Goal: Navigation & Orientation: Find specific page/section

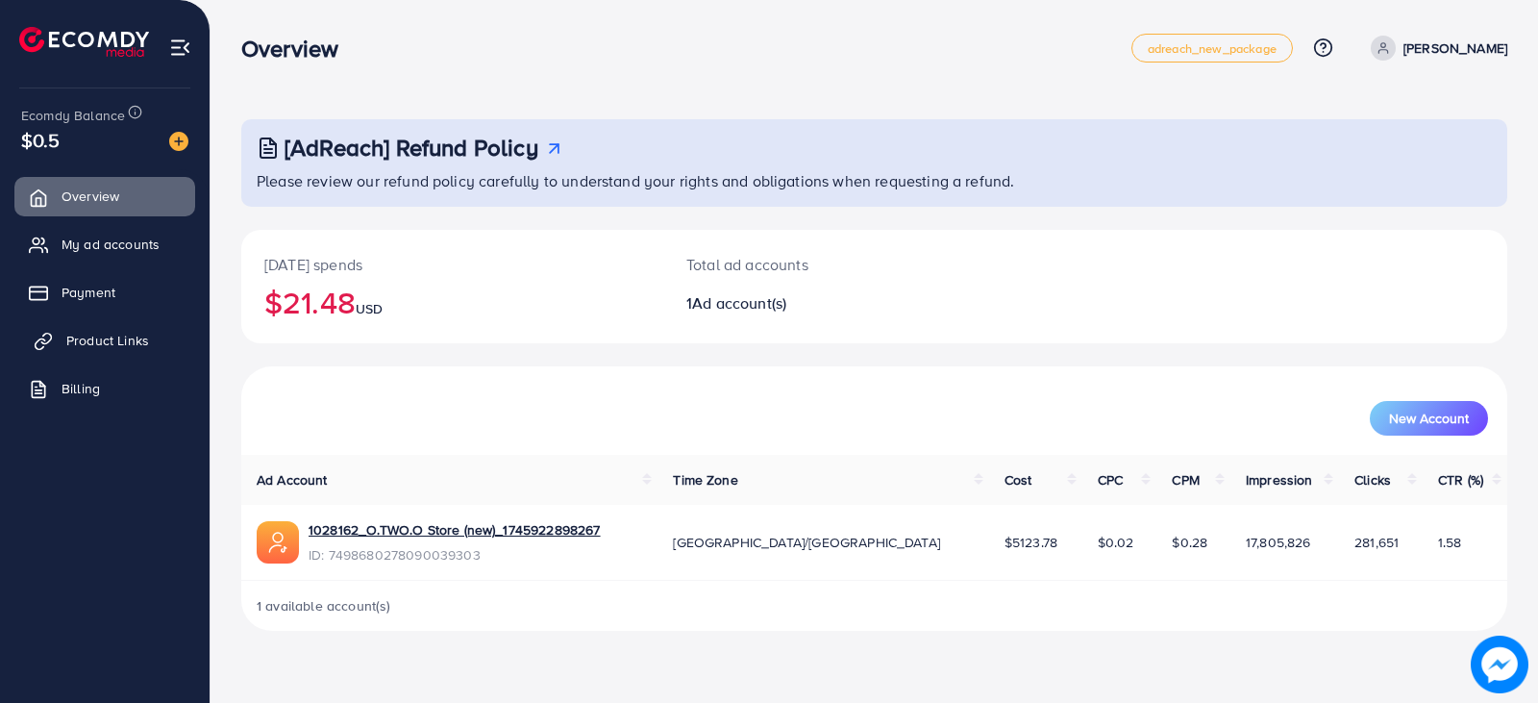
click at [85, 336] on span "Product Links" at bounding box center [107, 340] width 83 height 19
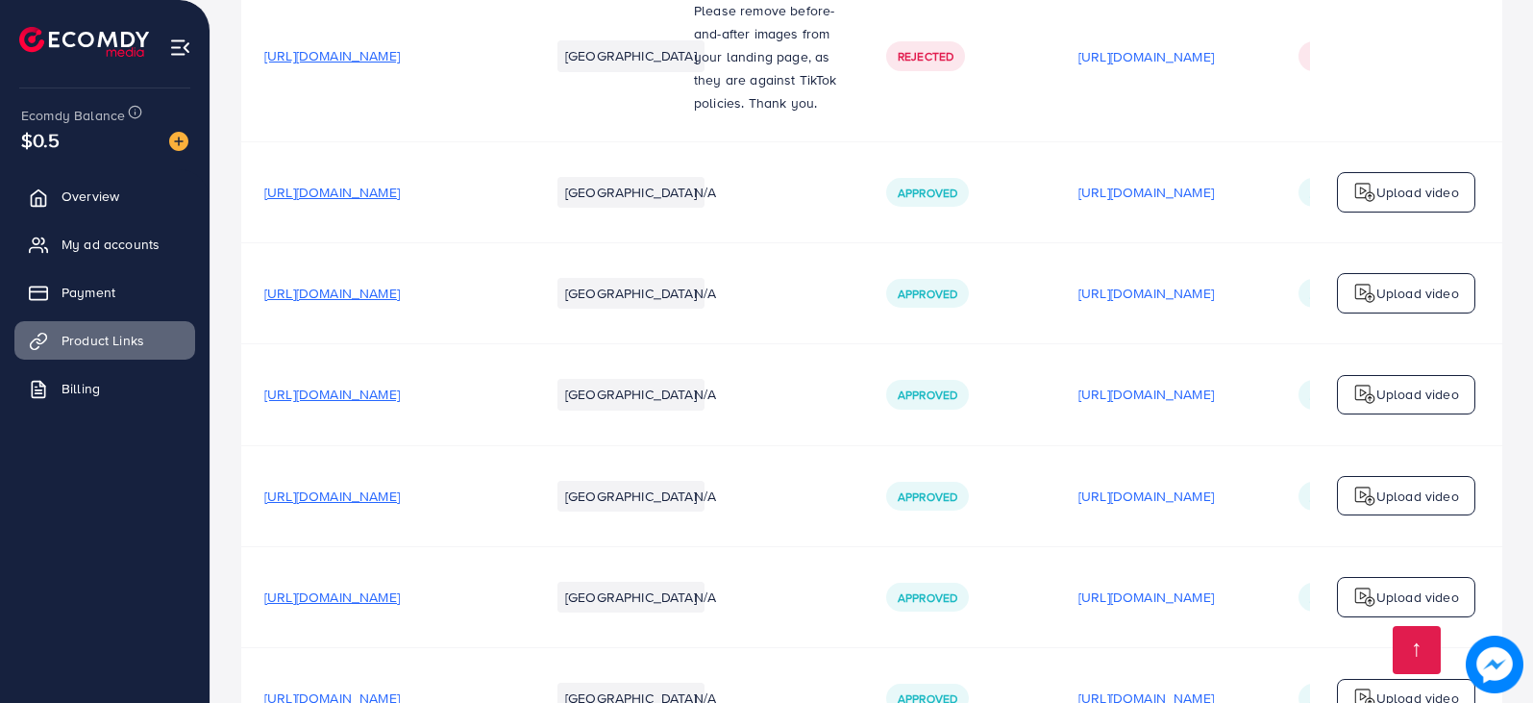
scroll to position [2115, 0]
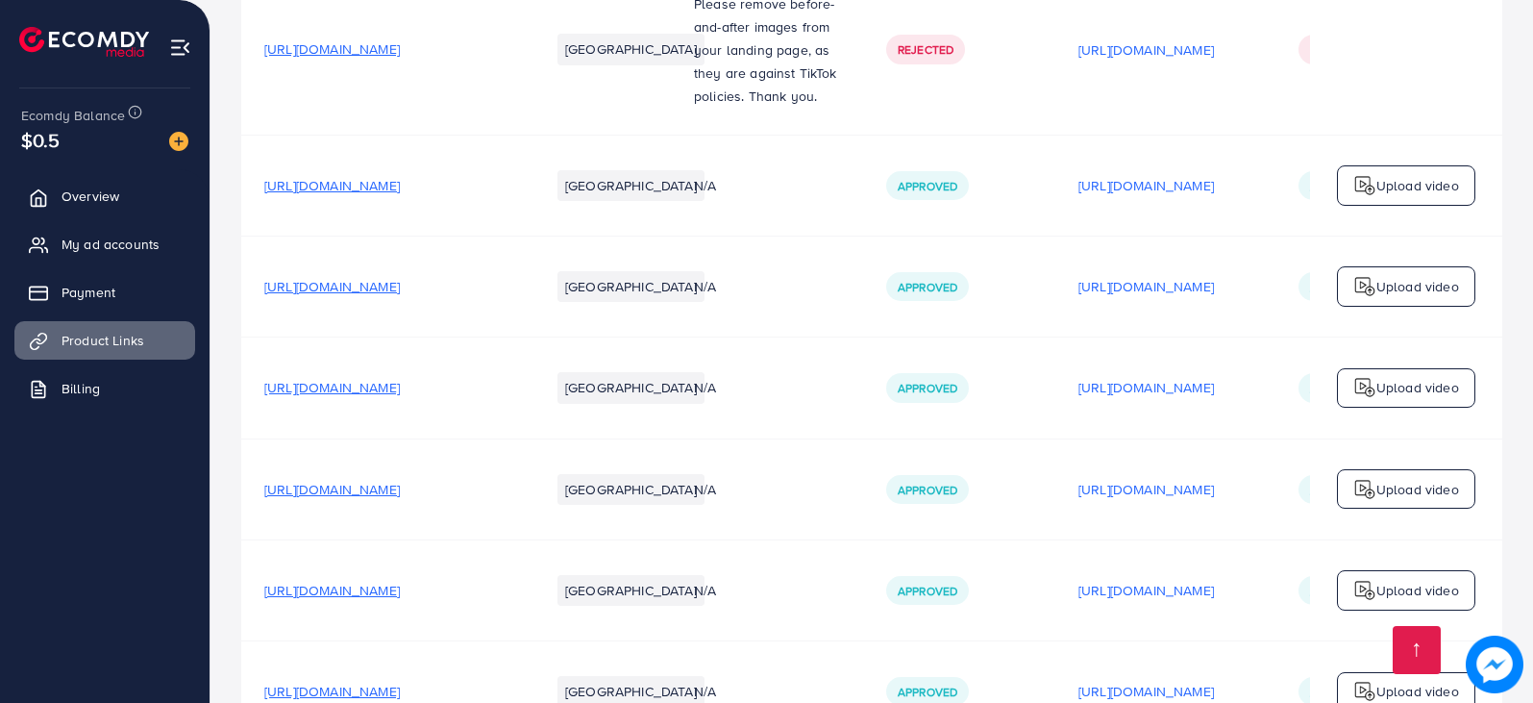
click at [400, 51] on span "[URL][DOMAIN_NAME]" at bounding box center [332, 48] width 136 height 19
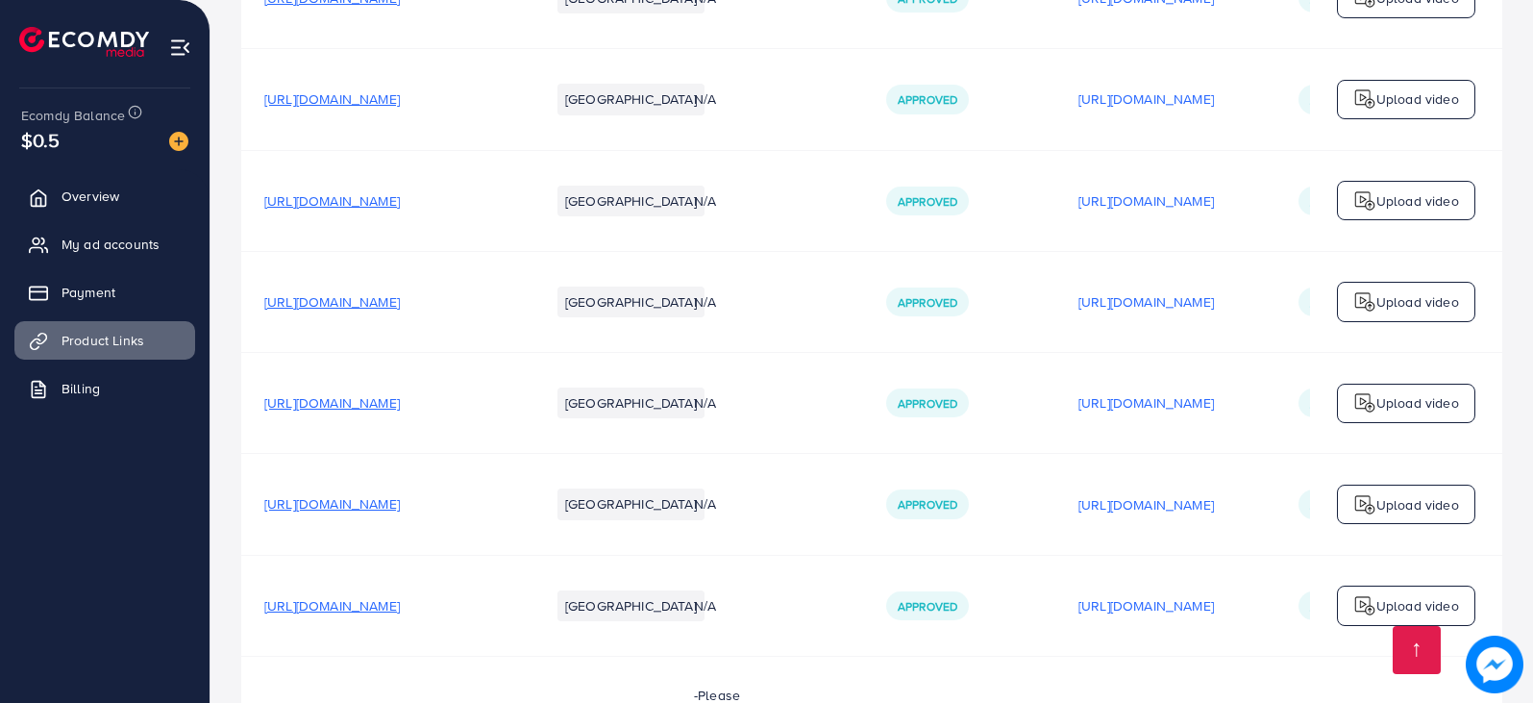
scroll to position [2788, 0]
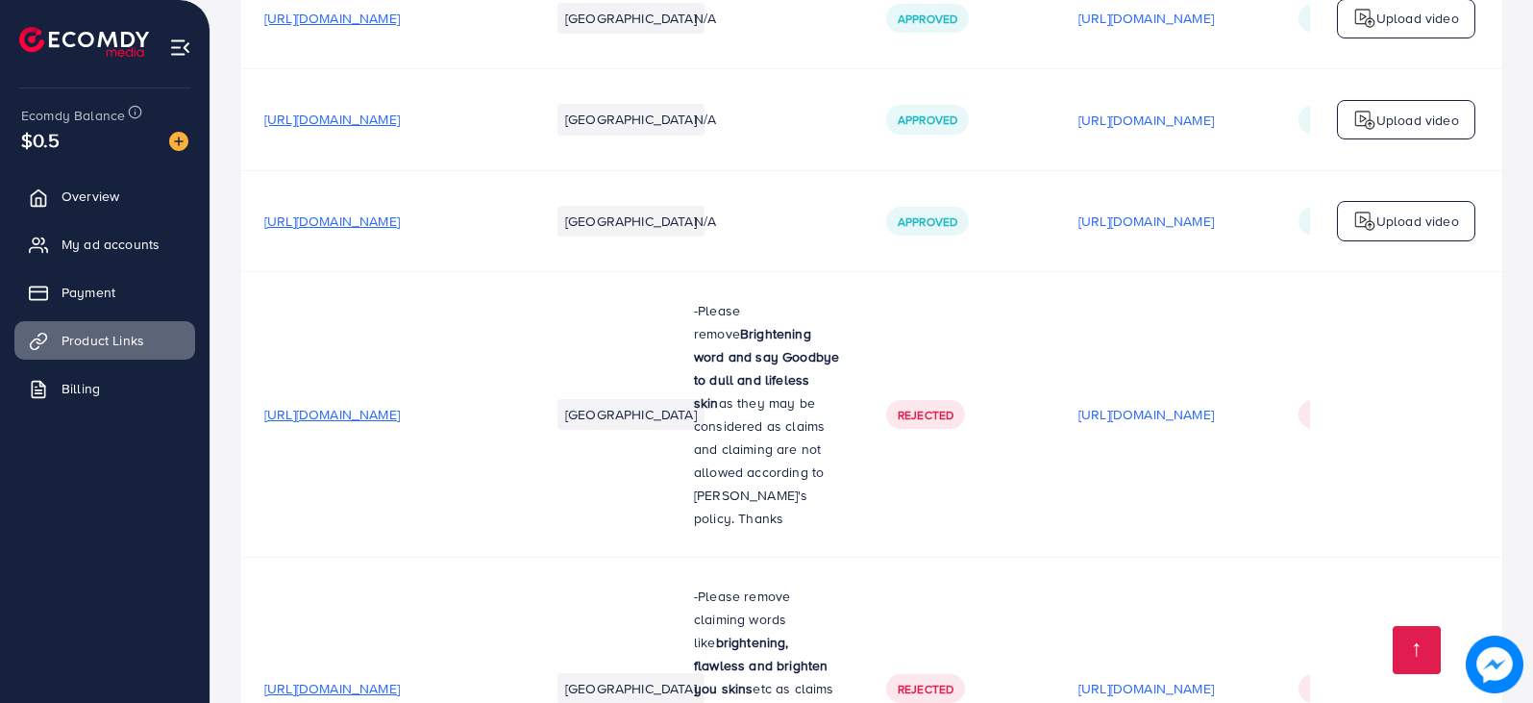
click at [400, 409] on span "[URL][DOMAIN_NAME]" at bounding box center [332, 414] width 136 height 19
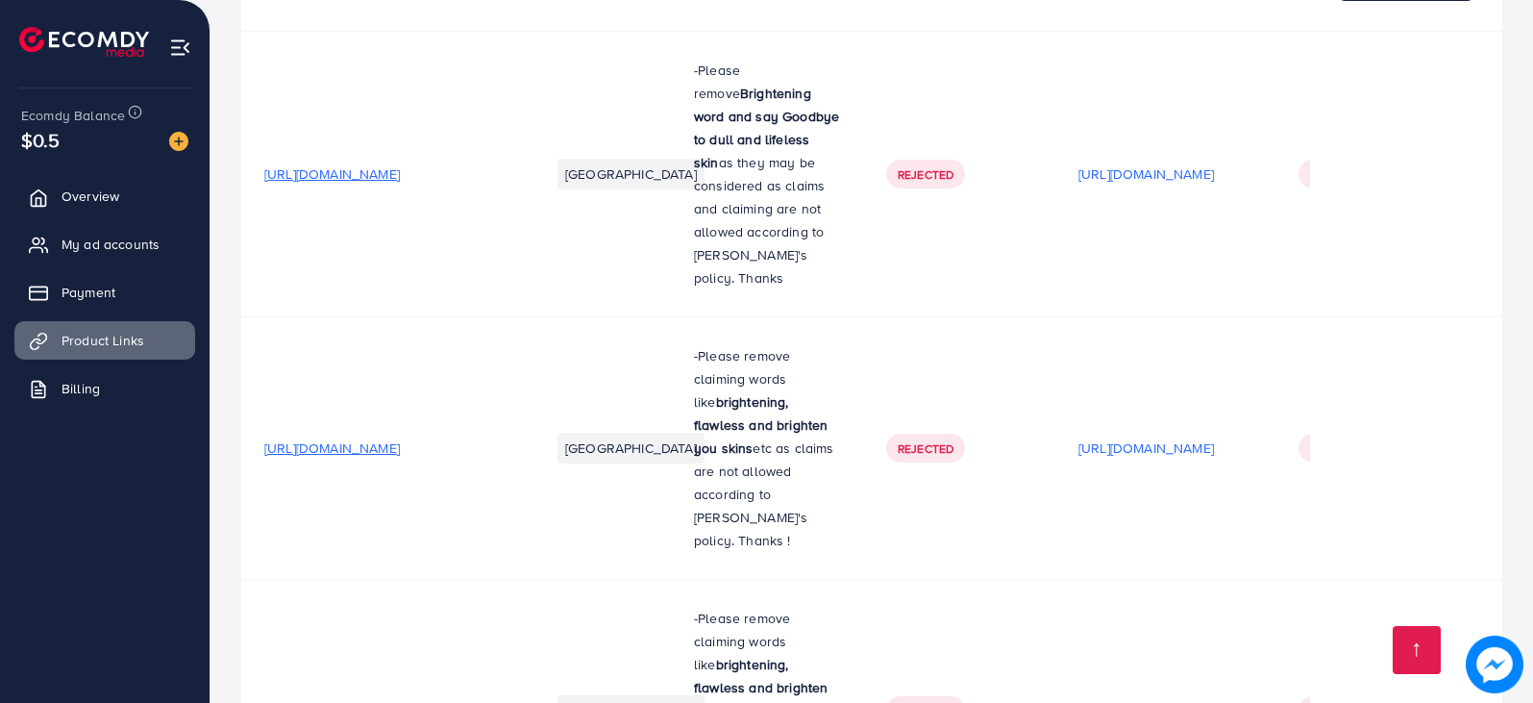
scroll to position [3077, 0]
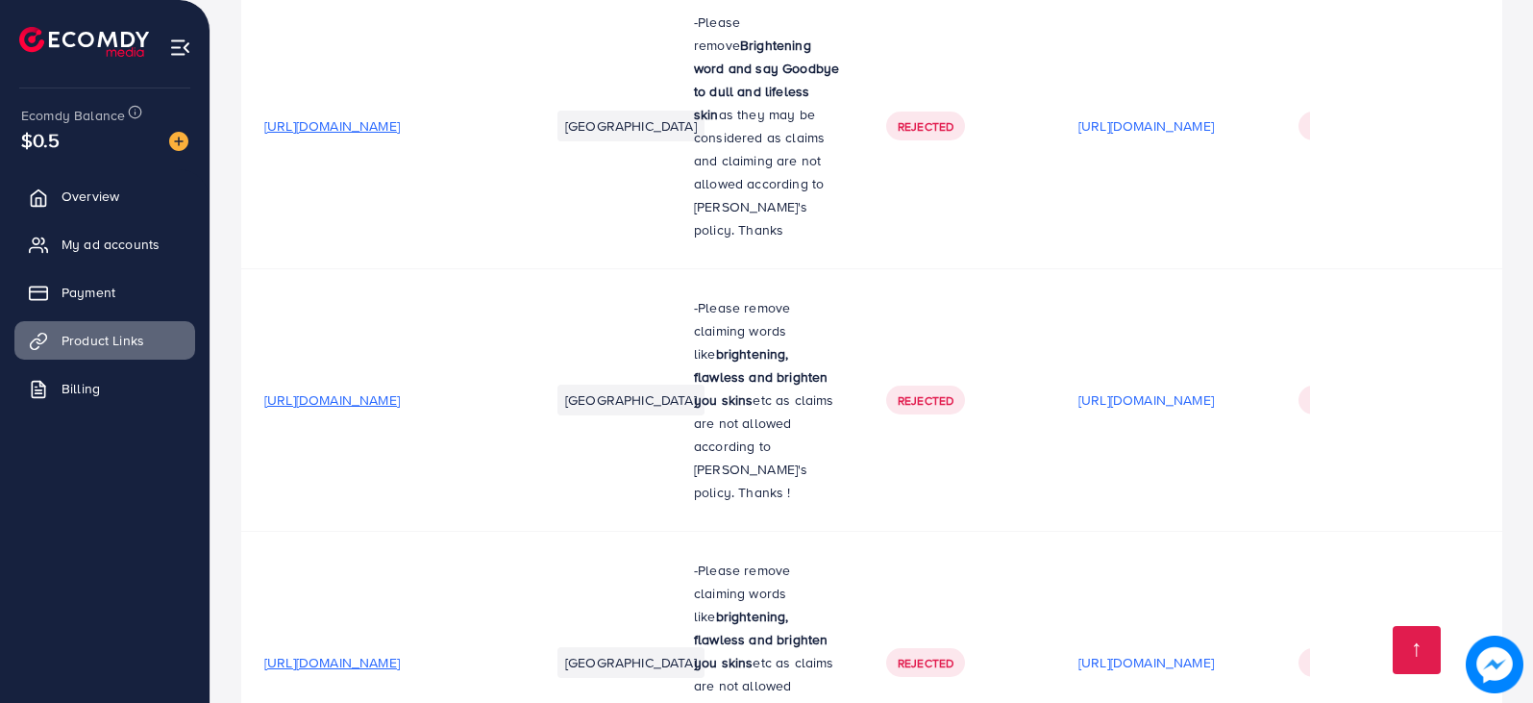
click at [400, 390] on span "[URL][DOMAIN_NAME]" at bounding box center [332, 399] width 136 height 19
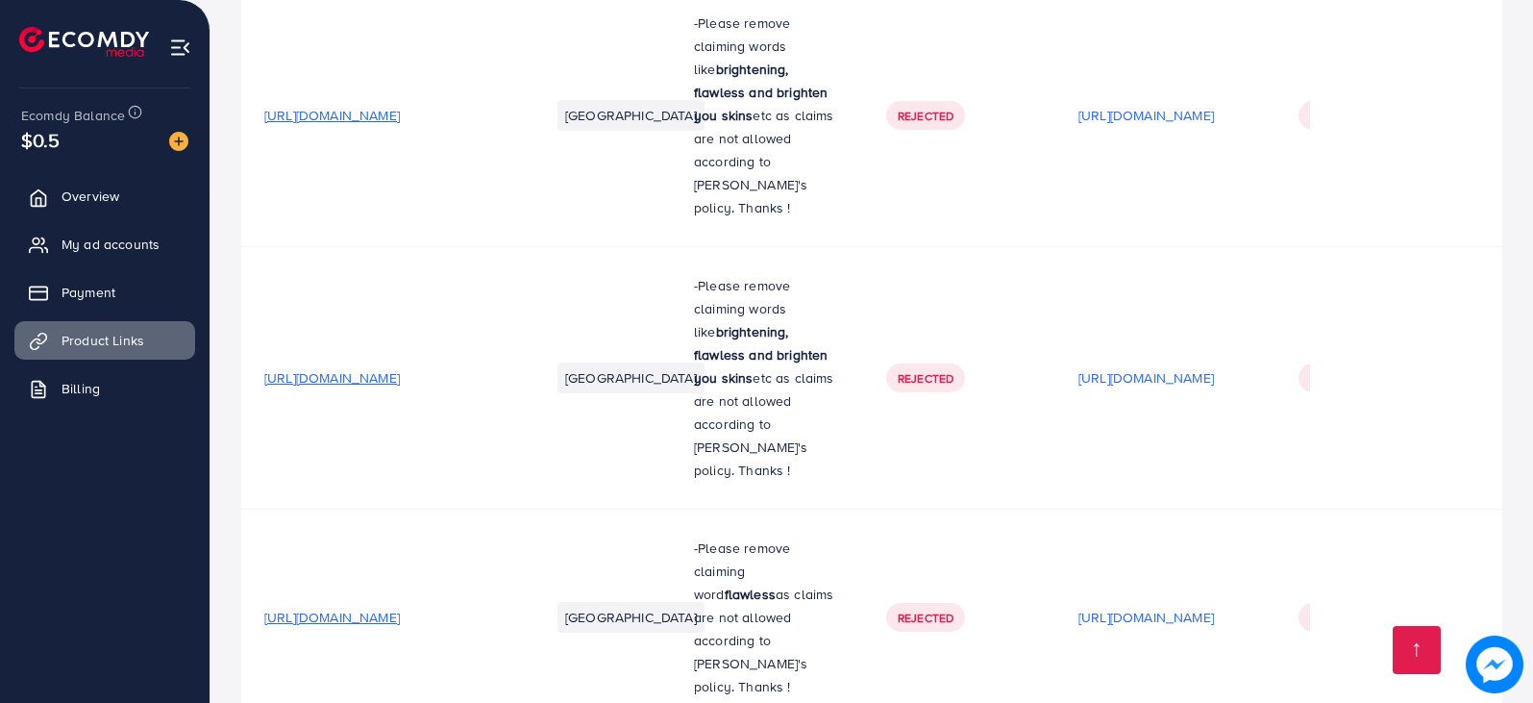
scroll to position [3365, 0]
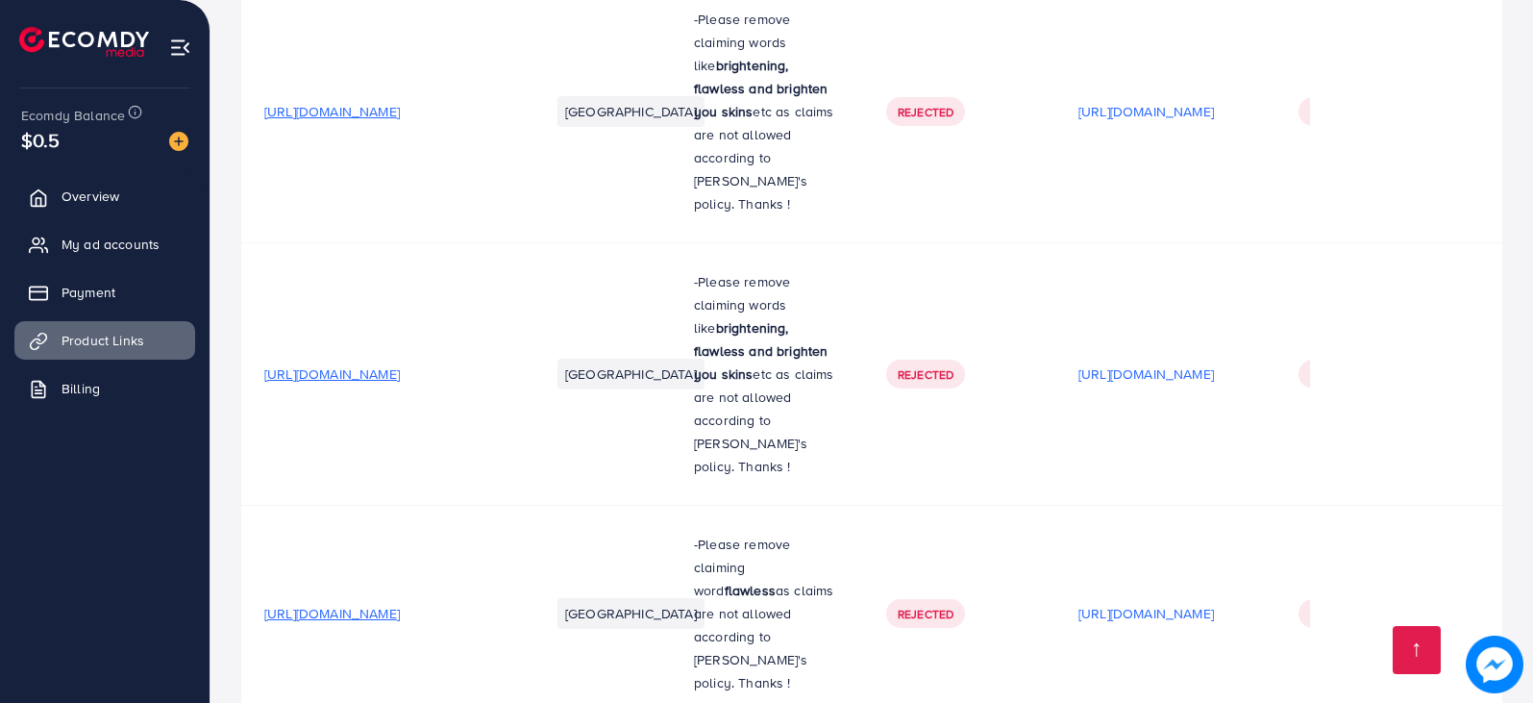
click at [400, 364] on span "[URL][DOMAIN_NAME]" at bounding box center [332, 373] width 136 height 19
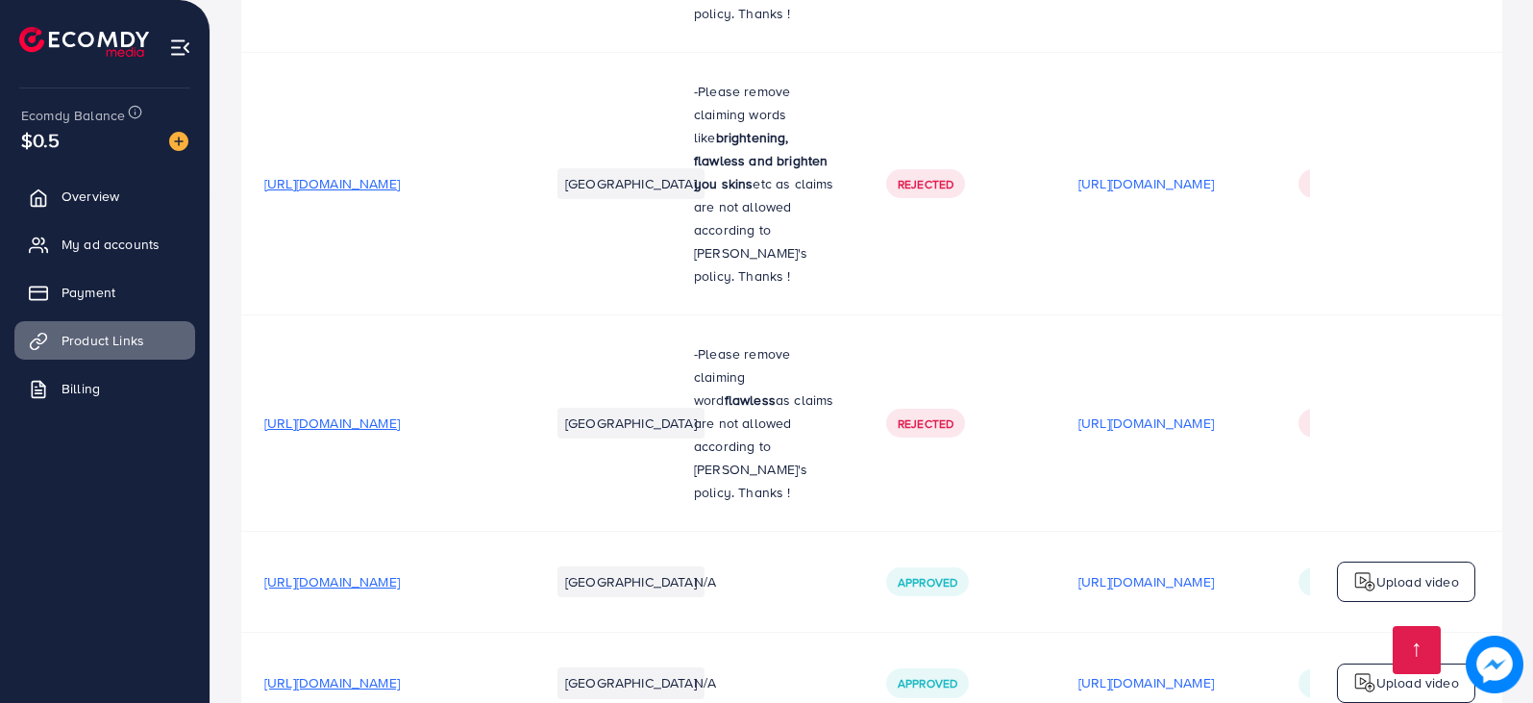
scroll to position [3557, 0]
click at [400, 411] on span "[URL][DOMAIN_NAME]" at bounding box center [332, 420] width 136 height 19
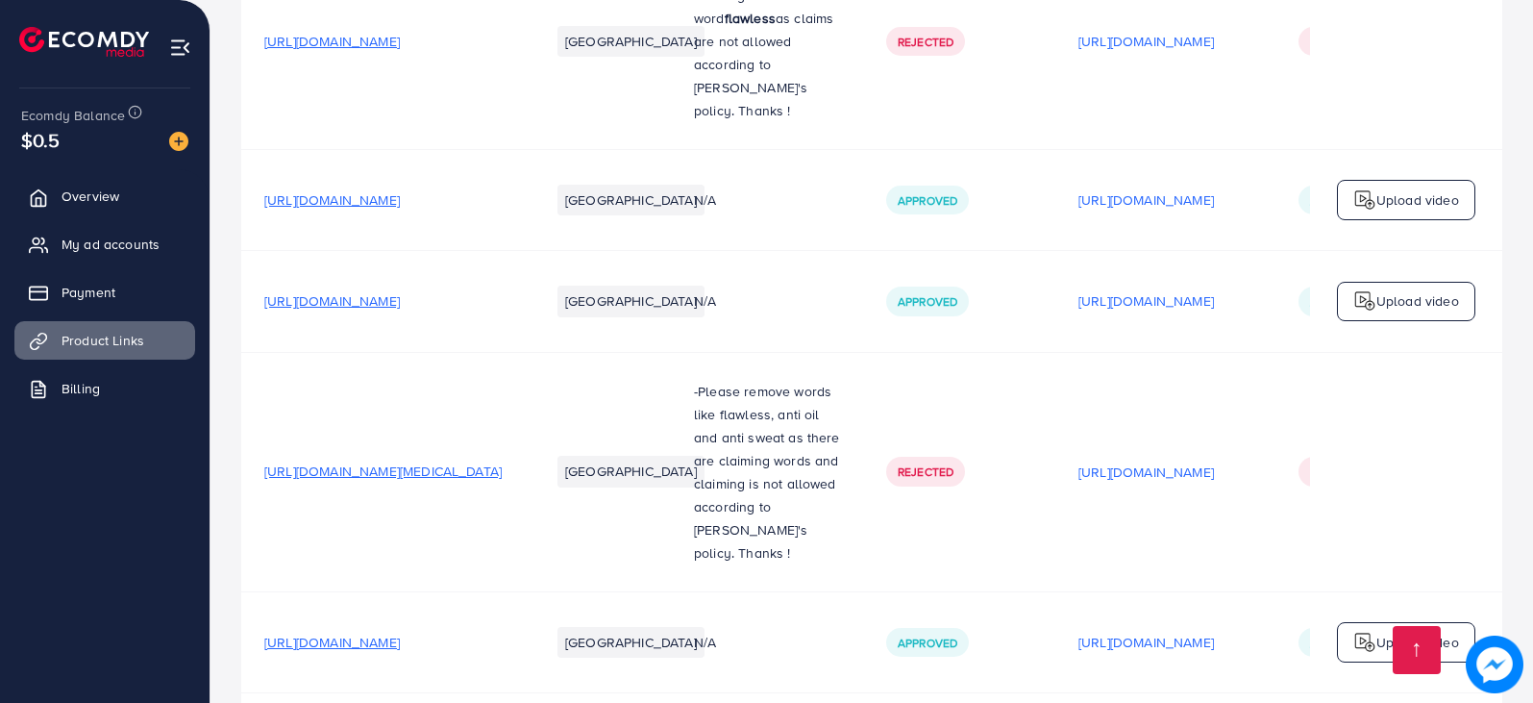
scroll to position [3942, 0]
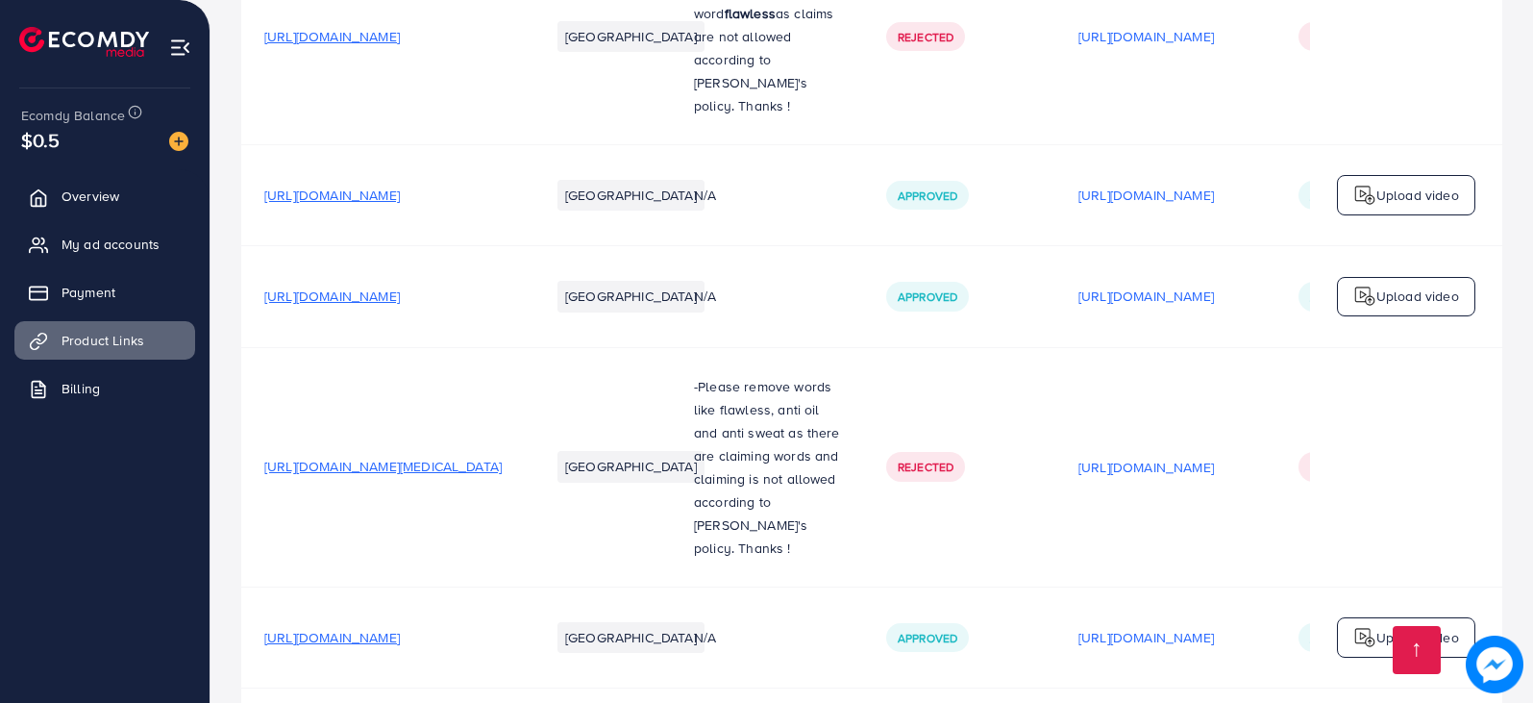
click at [469, 457] on span "[URL][DOMAIN_NAME][MEDICAL_DATA]" at bounding box center [382, 466] width 237 height 19
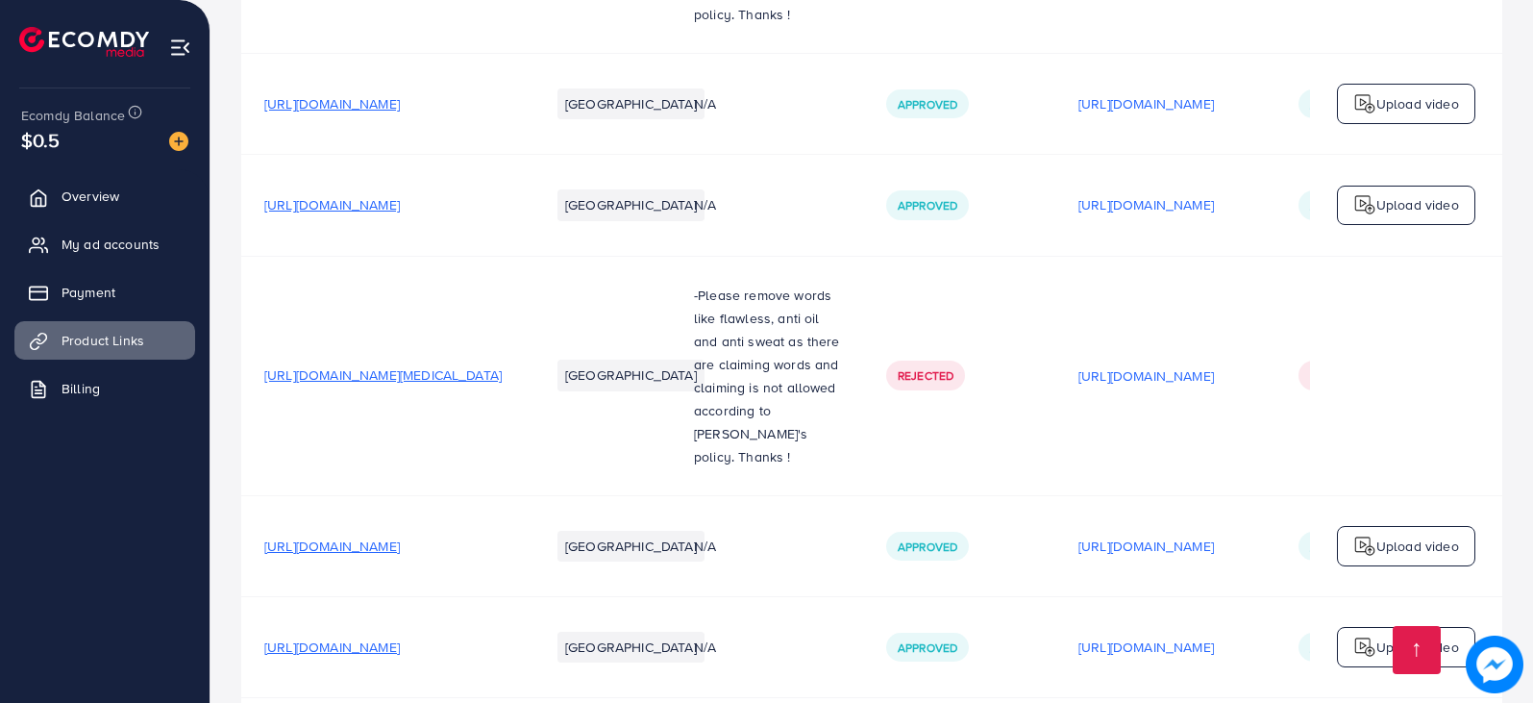
scroll to position [4038, 0]
